Goal: Task Accomplishment & Management: Manage account settings

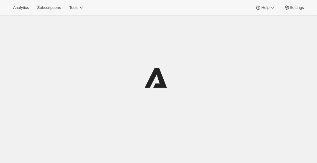
scroll to position [15, 0]
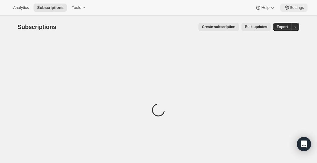
click at [283, 4] on button "Settings" at bounding box center [293, 8] width 27 height 8
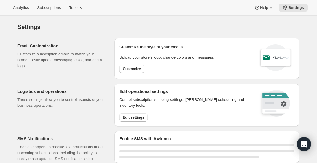
select select "22:00"
select select "09:00"
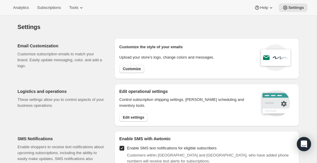
click at [139, 70] on span "Customize" at bounding box center [132, 69] width 18 height 5
select select "subscriptionMessage"
select select "5"
select select "15"
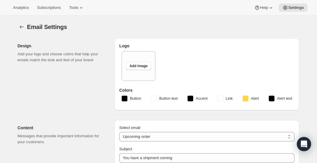
type input "You have a RARECAT shipment coming, time to take a look."
type textarea "Your next RARECAT membership shipment is almost ready. With just 14 days left, …"
select select "14"
type input "RARECAT Membership"
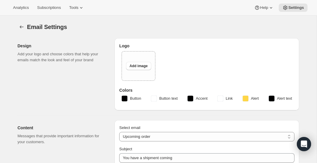
checkbox input "false"
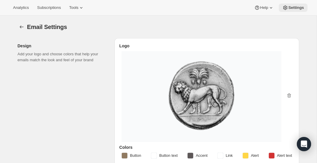
click at [291, 10] on button "Settings" at bounding box center [292, 8] width 29 height 8
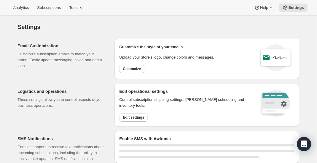
select select "22:00"
select select "09:00"
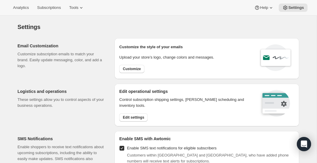
click at [134, 112] on div "Control subscription shipping settings, dunning scheduling and inventory tools.…" at bounding box center [185, 109] width 132 height 25
click at [132, 118] on span "Edit settings" at bounding box center [133, 117] width 21 height 5
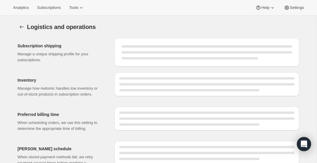
select select "DAY"
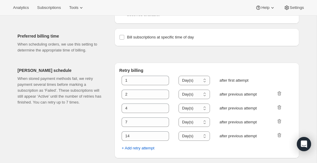
scroll to position [302, 0]
click at [17, 6] on span "Analytics" at bounding box center [21, 7] width 16 height 5
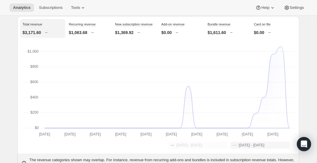
scroll to position [51, 0]
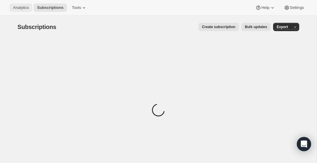
click at [26, 4] on button "Analytics" at bounding box center [20, 8] width 23 height 8
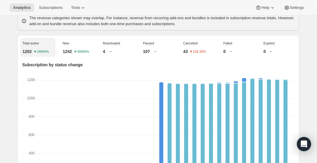
scroll to position [196, 0]
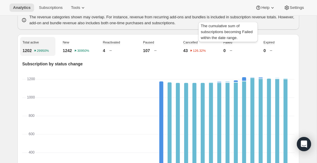
click at [227, 44] on span "Failed" at bounding box center [227, 43] width 9 height 4
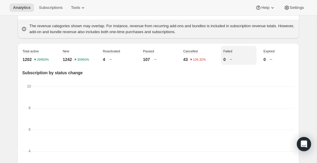
scroll to position [193, 0]
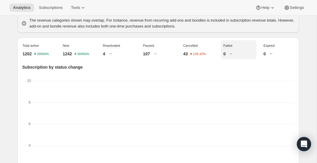
click at [33, 57] on div "1202 29950%" at bounding box center [38, 54] width 30 height 6
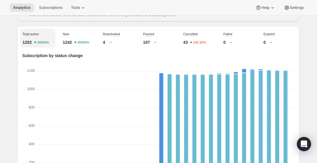
scroll to position [205, 0]
click at [78, 42] on div "Compared to [DATE] - [DATE] 4" at bounding box center [71, 34] width 39 height 21
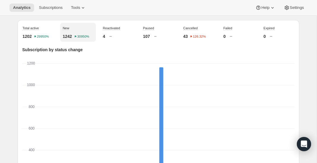
scroll to position [212, 0]
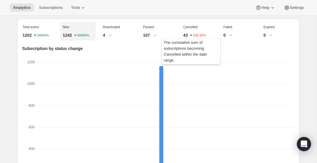
click at [193, 29] on span "Cancelled" at bounding box center [190, 27] width 15 height 4
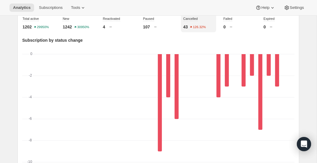
scroll to position [220, 0]
click at [227, 30] on div "0" at bounding box center [238, 27] width 30 height 6
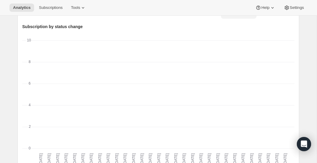
scroll to position [221, 0]
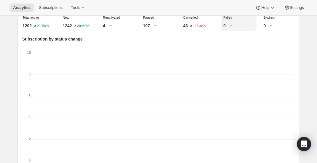
click at [203, 31] on div "Cancelled 43 126.32%" at bounding box center [198, 21] width 35 height 19
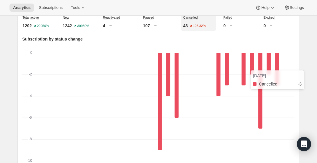
click at [278, 75] on rect "Cancelled-0 -3" at bounding box center [277, 69] width 4 height 33
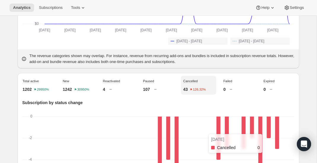
scroll to position [148, 0]
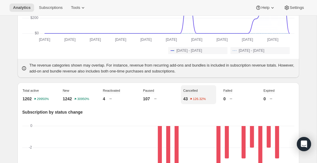
click at [229, 104] on div "Failed 0" at bounding box center [238, 94] width 35 height 19
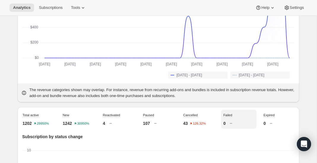
scroll to position [0, 0]
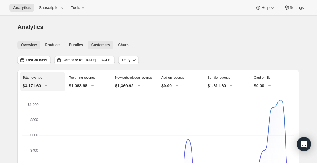
click at [105, 44] on span "Customers" at bounding box center [100, 45] width 19 height 5
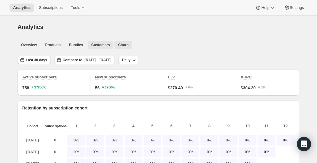
click at [123, 43] on span "Churn" at bounding box center [123, 45] width 10 height 5
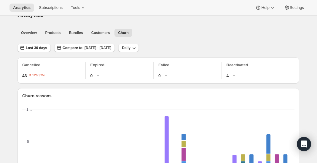
scroll to position [15, 0]
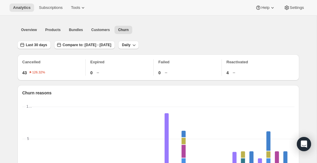
click at [165, 65] on div "Failed 0" at bounding box center [189, 67] width 63 height 17
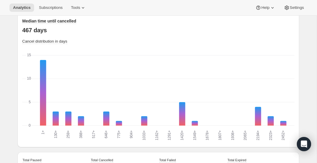
scroll to position [509, 0]
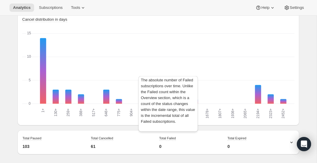
click at [167, 139] on span "Total Failed" at bounding box center [167, 139] width 17 height 4
click at [169, 138] on span "Total Failed" at bounding box center [167, 139] width 17 height 4
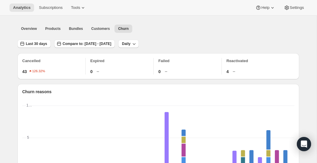
scroll to position [0, 0]
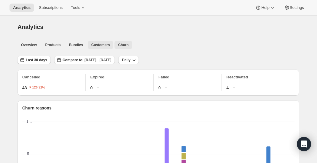
click at [107, 47] on span "Customers" at bounding box center [100, 45] width 19 height 5
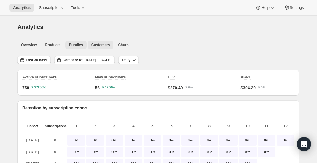
click at [82, 44] on span "Bundles" at bounding box center [76, 45] width 14 height 5
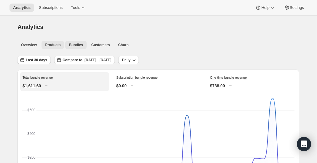
click at [54, 42] on button "Products" at bounding box center [52, 45] width 23 height 8
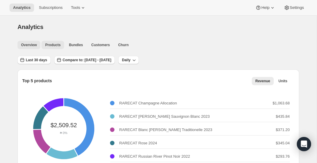
click at [34, 43] on span "Overview" at bounding box center [29, 45] width 16 height 5
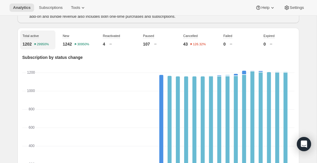
scroll to position [204, 0]
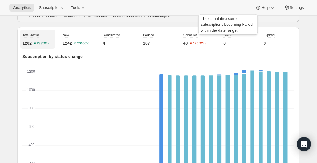
click at [223, 38] on span "Failed" at bounding box center [227, 35] width 9 height 5
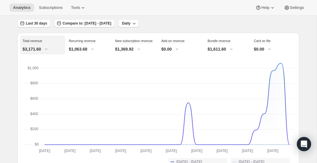
scroll to position [0, 0]
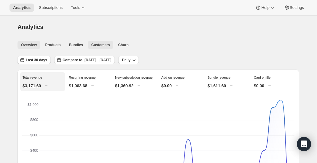
click at [100, 46] on span "Customers" at bounding box center [100, 45] width 19 height 5
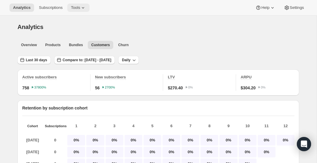
click at [70, 7] on button "Tools" at bounding box center [78, 8] width 22 height 8
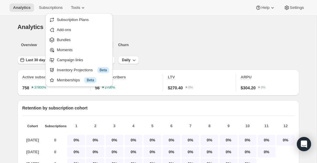
click at [272, 46] on ul "Overview Products Bundles Customers Churn More views" at bounding box center [156, 45] width 280 height 8
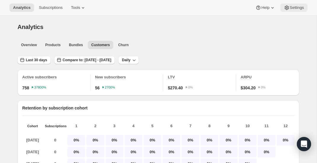
click at [294, 8] on span "Settings" at bounding box center [296, 7] width 14 height 5
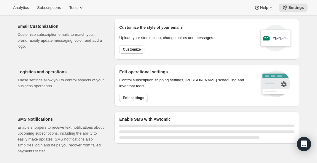
select select "22:00"
select select "09:00"
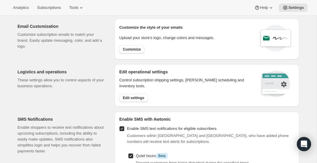
scroll to position [20, 0]
click at [138, 48] on span "Customize" at bounding box center [132, 49] width 18 height 5
select select "subscriptionMessage"
select select "5"
select select "15"
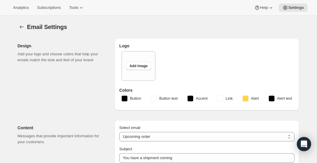
type input "You have a RARECAT shipment coming, time to take a look."
type textarea "Your next RARECAT membership shipment is almost ready. With just 14 days left, …"
select select "14"
type input "RARECAT Membership"
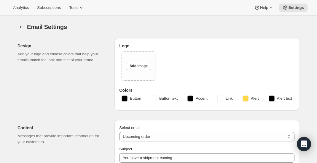
checkbox input "false"
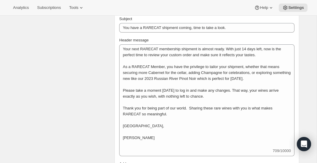
scroll to position [189, 0]
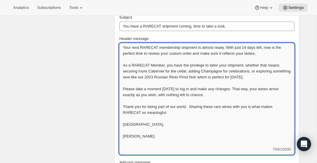
drag, startPoint x: 123, startPoint y: 46, endPoint x: 166, endPoint y: 135, distance: 99.3
click at [166, 135] on textarea "Your next RARECAT membership shipment is almost ready. With just 14 days left, …" at bounding box center [206, 95] width 175 height 104
click at [156, 130] on textarea "Your next RARECAT membership shipment is almost ready. With just 14 days left, …" at bounding box center [206, 95] width 175 height 104
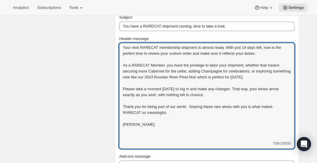
type textarea "Your next RARECAT membership shipment is almost ready. With just 14 days left, …"
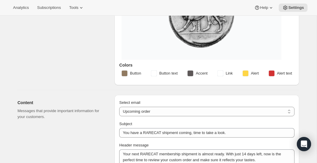
scroll to position [0, 0]
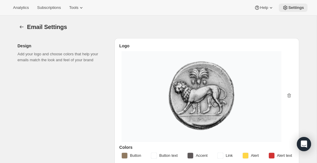
click at [298, 11] on button "Settings" at bounding box center [292, 8] width 29 height 8
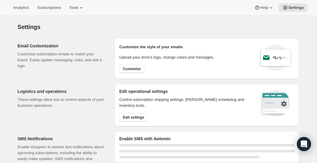
select select "22:00"
select select "09:00"
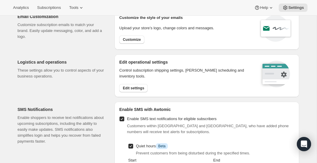
scroll to position [33, 0]
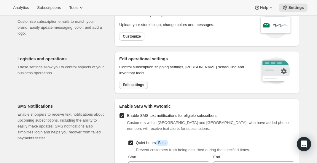
click at [142, 87] on button "Edit settings" at bounding box center [133, 85] width 28 height 8
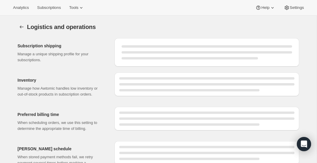
select select "DAY"
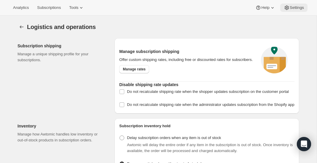
click at [283, 9] on icon at bounding box center [286, 8] width 6 height 6
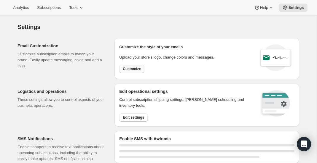
select select "22:00"
select select "09:00"
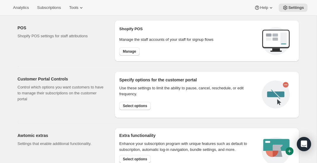
scroll to position [275, 0]
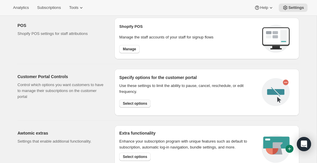
click at [130, 104] on span "Select options" at bounding box center [135, 103] width 24 height 5
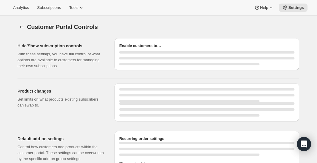
select select "MONTH"
select select "INTERVAL"
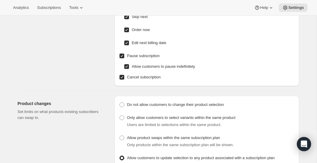
scroll to position [73, 0]
click at [121, 57] on input "Pause subscription" at bounding box center [121, 56] width 5 height 5
checkbox input "false"
click at [123, 72] on div "Edit frequency of recurring orders Allow customers to create their own frequenc…" at bounding box center [206, 30] width 175 height 103
click at [123, 75] on span at bounding box center [121, 77] width 5 height 5
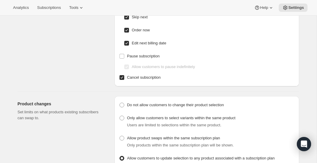
click at [123, 75] on input "Cancel subscription" at bounding box center [121, 77] width 5 height 5
checkbox input "false"
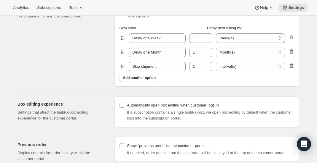
scroll to position [542, 0]
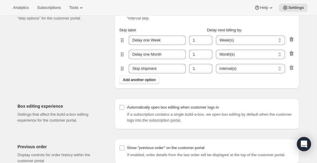
click at [290, 69] on icon "delete-interval-2" at bounding box center [291, 68] width 6 height 6
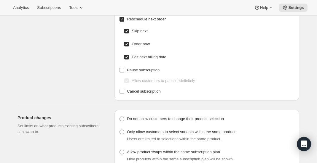
scroll to position [0, 0]
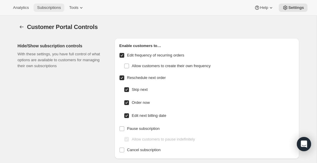
click at [57, 11] on button "Subscriptions" at bounding box center [48, 8] width 31 height 8
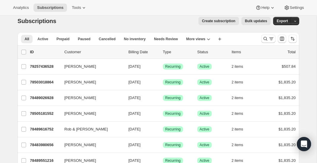
scroll to position [10, 0]
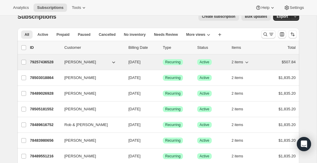
click at [53, 62] on p "79257436528" at bounding box center [45, 62] width 30 height 6
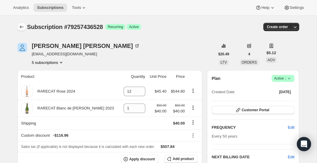
click at [25, 28] on button "Subscriptions" at bounding box center [21, 27] width 8 height 8
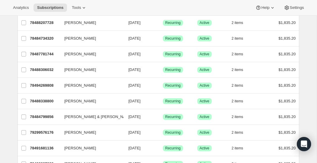
scroll to position [190, 0]
